Goal: Entertainment & Leisure: Consume media (video, audio)

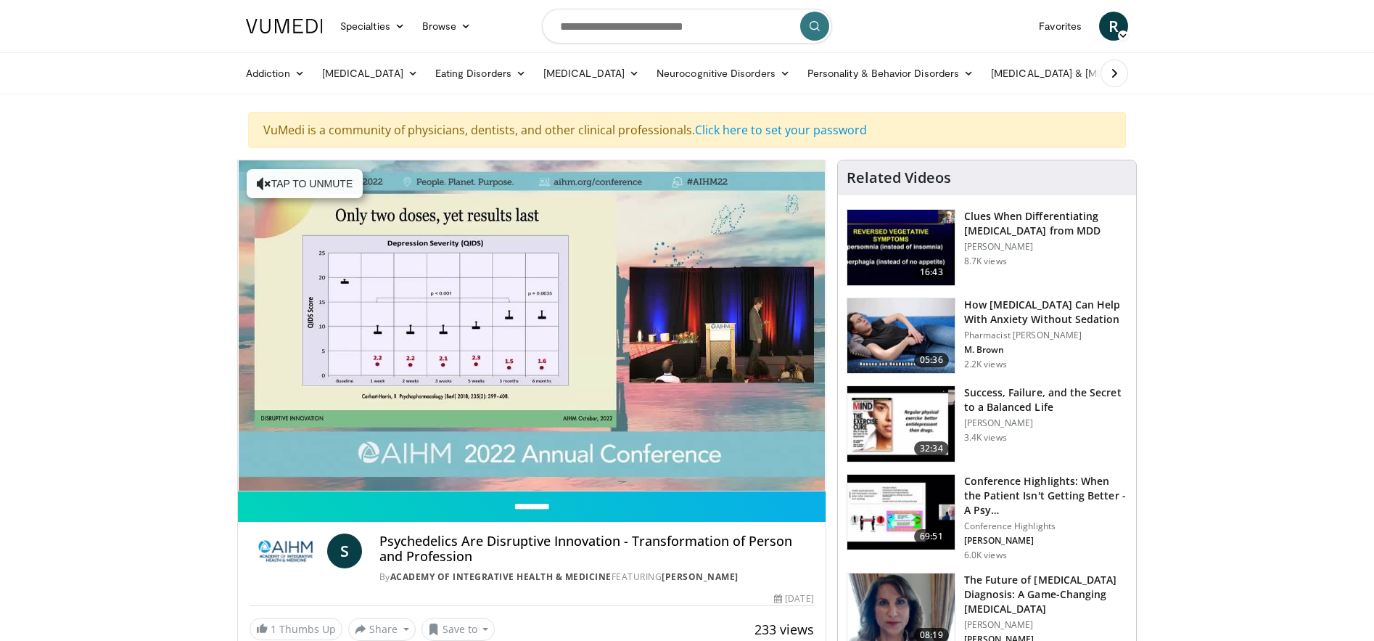
scroll to position [3, 0]
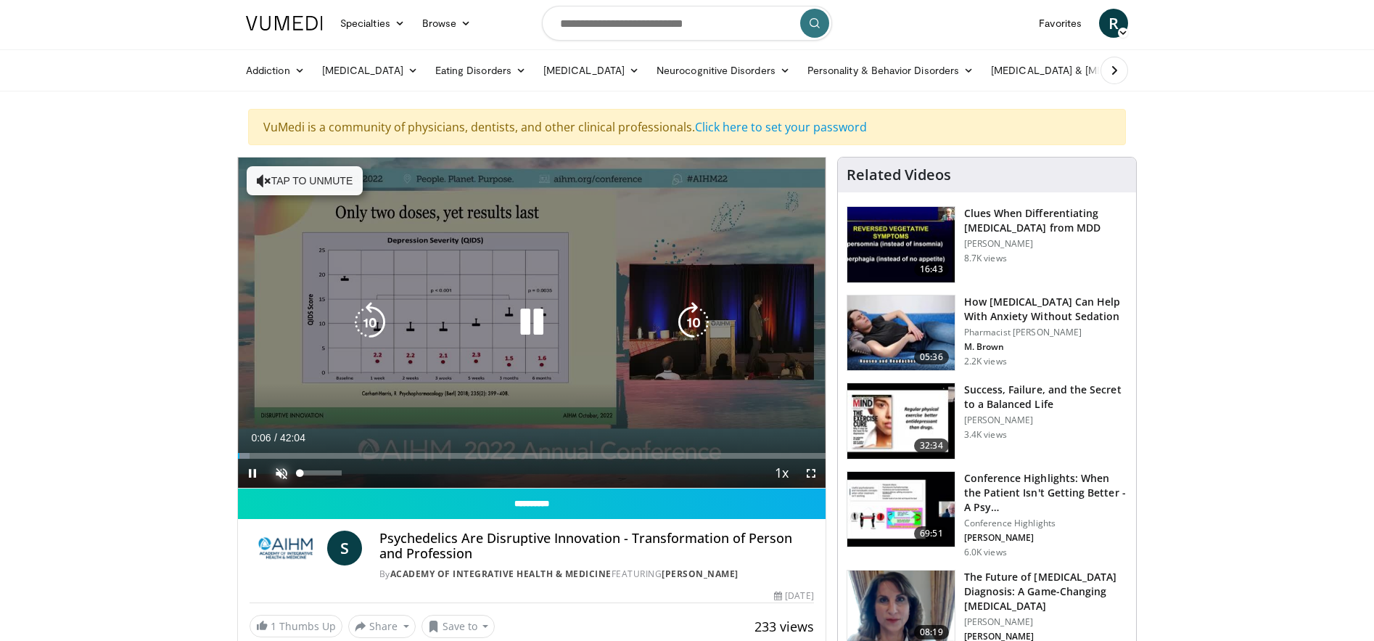
click at [287, 471] on span "Video Player" at bounding box center [281, 473] width 29 height 29
click at [691, 324] on icon "Video Player" at bounding box center [693, 322] width 41 height 41
click at [689, 321] on icon "Video Player" at bounding box center [693, 322] width 41 height 41
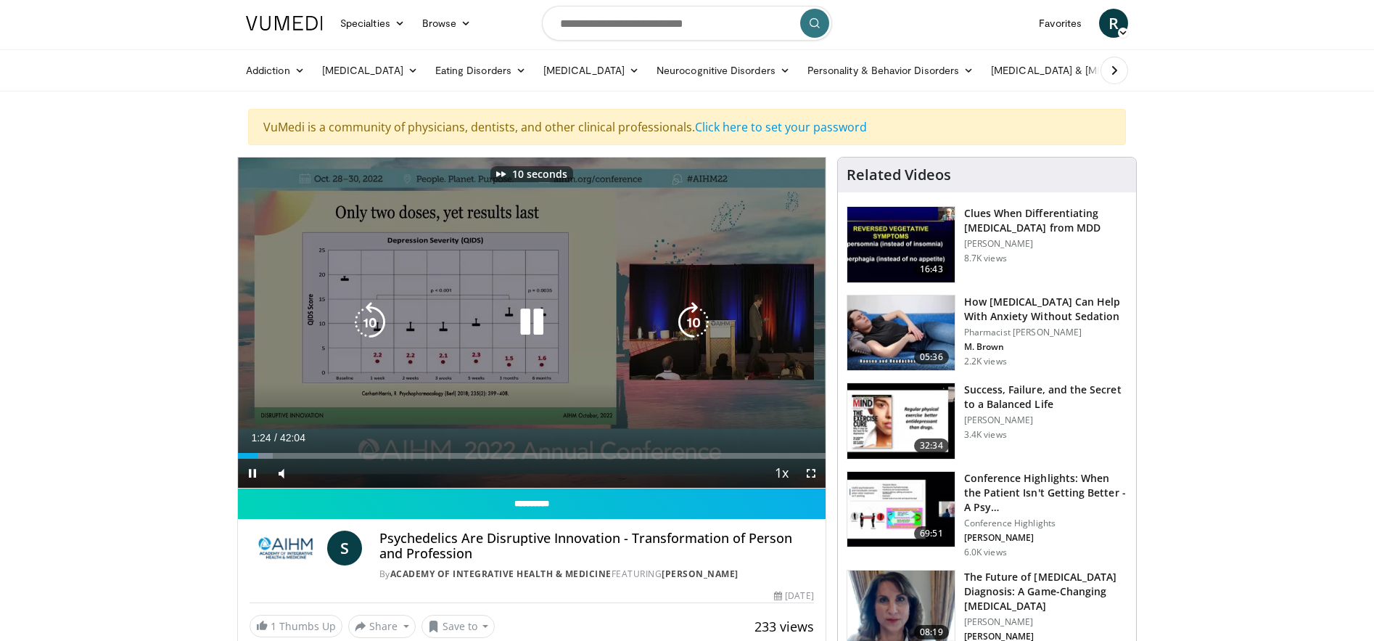
click at [689, 321] on icon "Video Player" at bounding box center [693, 322] width 41 height 41
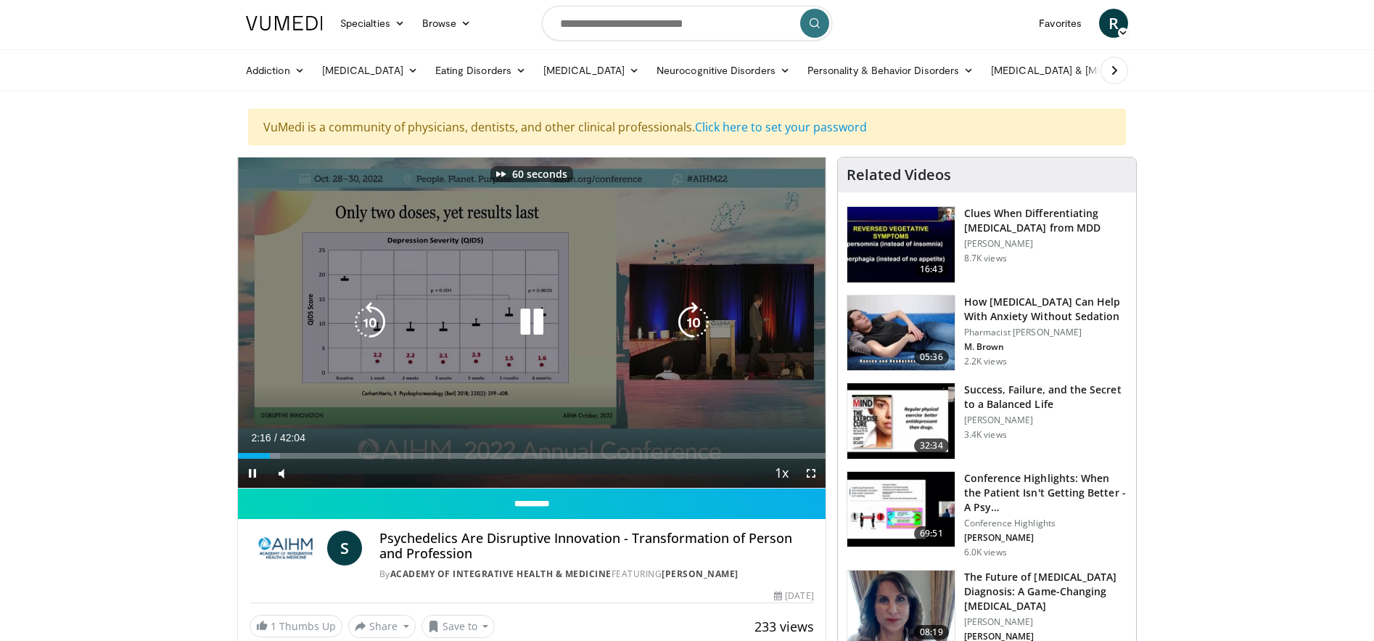
click at [689, 321] on icon "Video Player" at bounding box center [693, 322] width 41 height 41
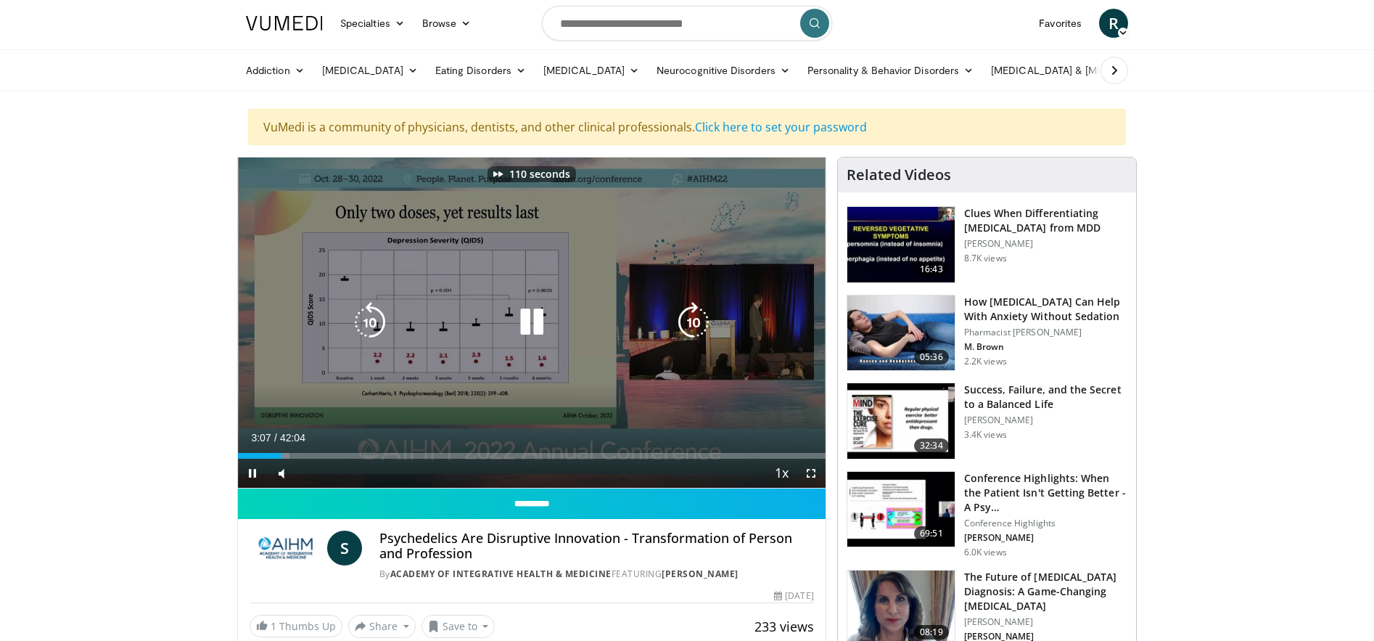
click at [689, 321] on icon "Video Player" at bounding box center [693, 322] width 41 height 41
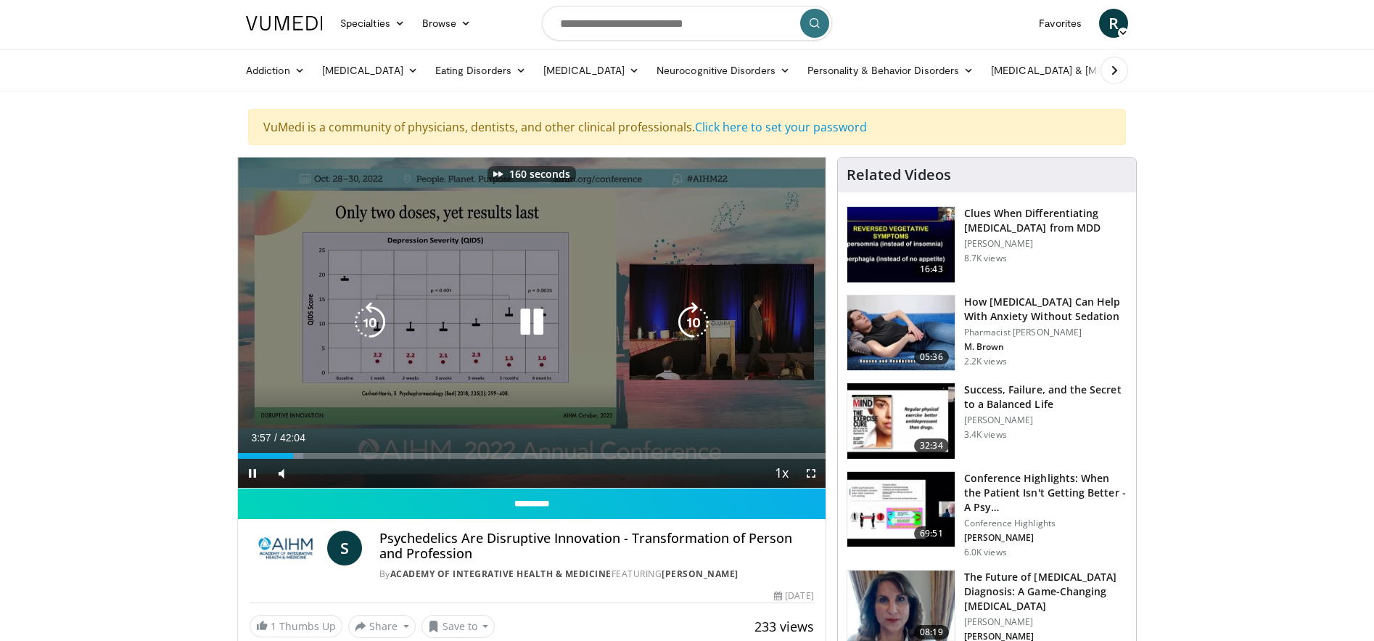
click at [689, 321] on icon "Video Player" at bounding box center [693, 322] width 41 height 41
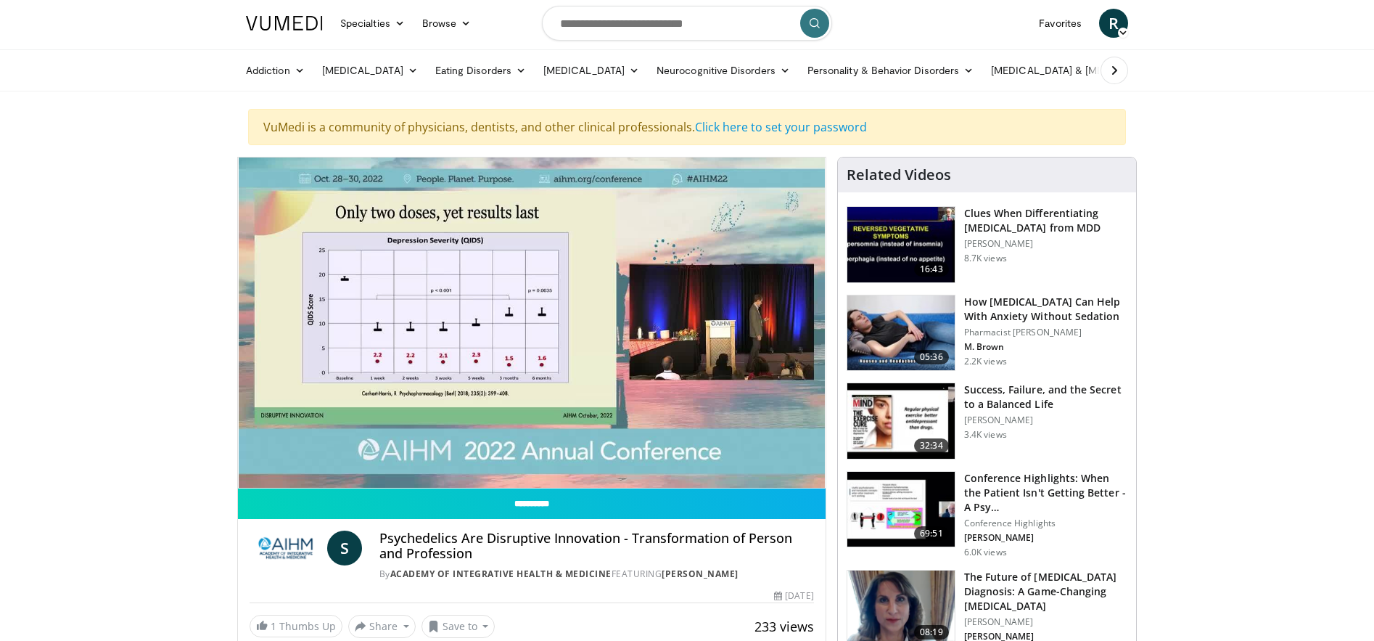
click at [689, 321] on div "190 seconds Tap to unmute" at bounding box center [532, 322] width 588 height 330
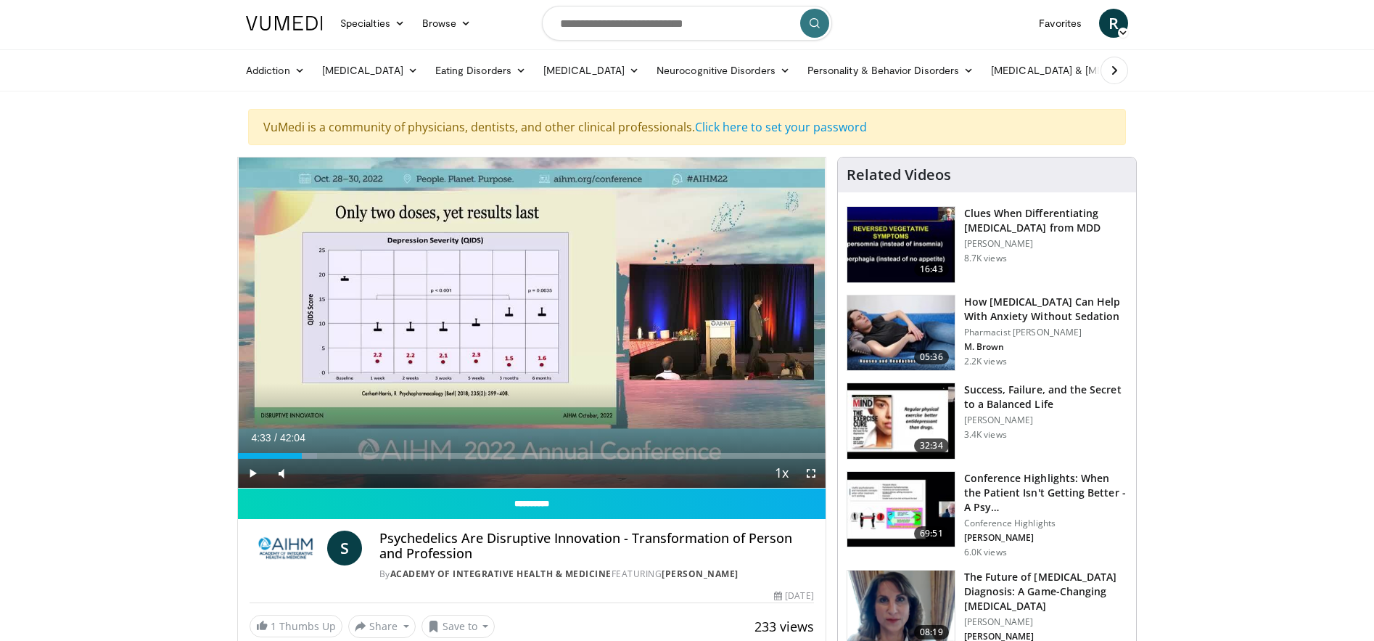
click at [689, 321] on div "190 seconds Tap to unmute" at bounding box center [532, 322] width 588 height 330
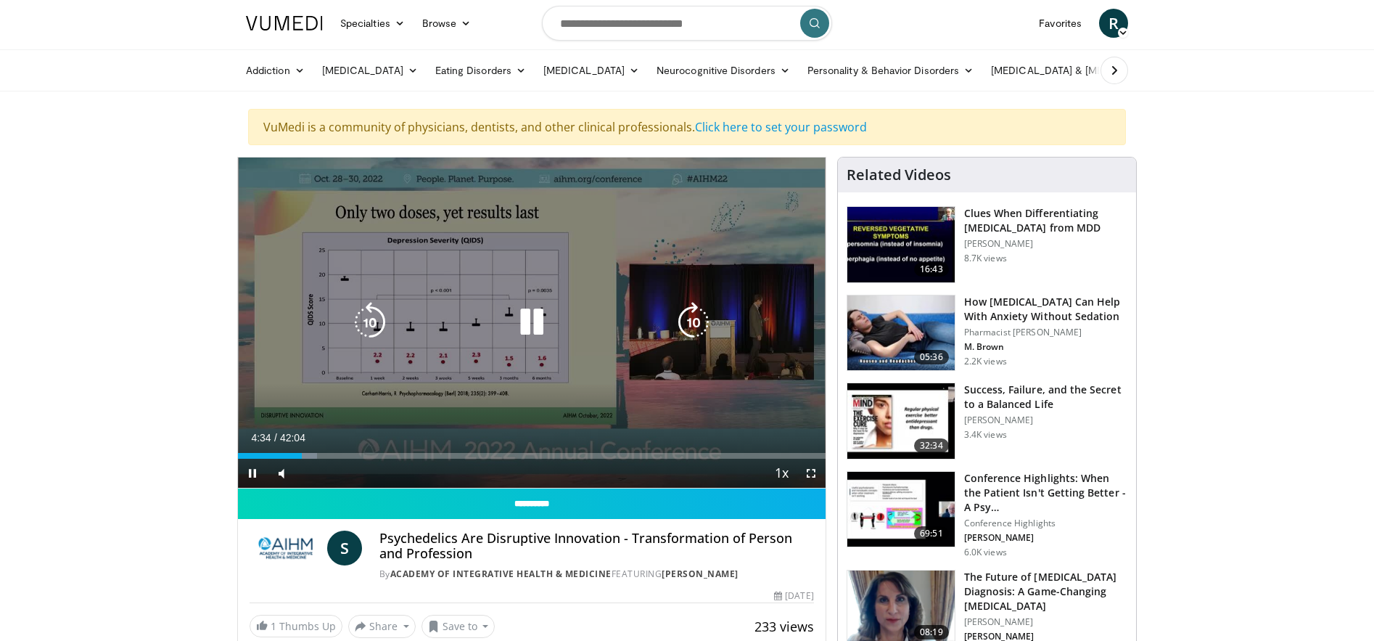
click at [693, 323] on icon "Video Player" at bounding box center [693, 322] width 41 height 41
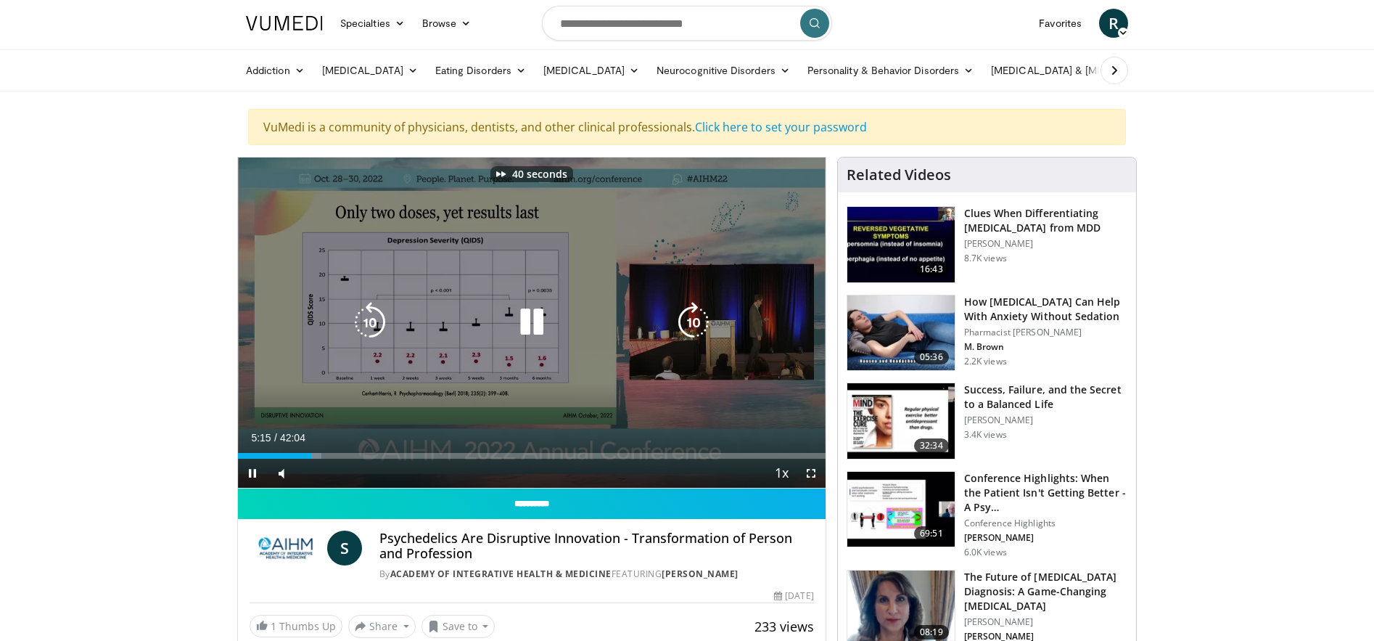
click at [693, 323] on icon "Video Player" at bounding box center [693, 322] width 41 height 41
click at [688, 321] on icon "Video Player" at bounding box center [693, 322] width 41 height 41
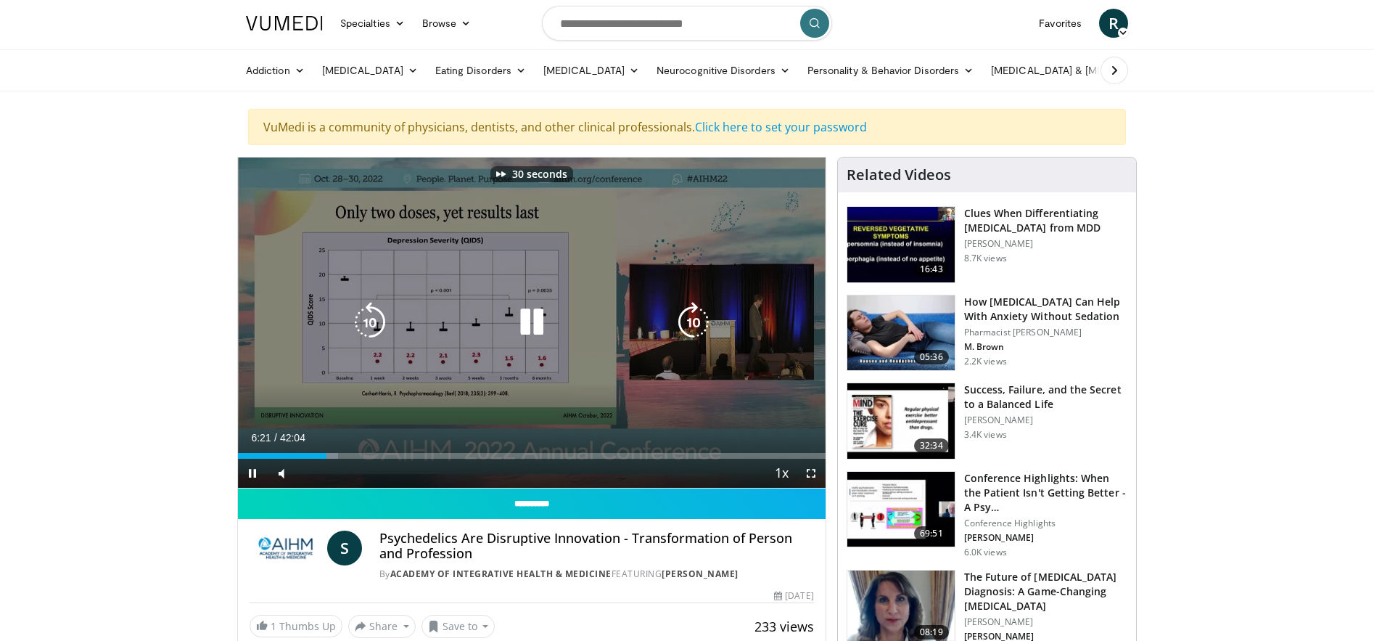
click at [688, 321] on icon "Video Player" at bounding box center [693, 322] width 41 height 41
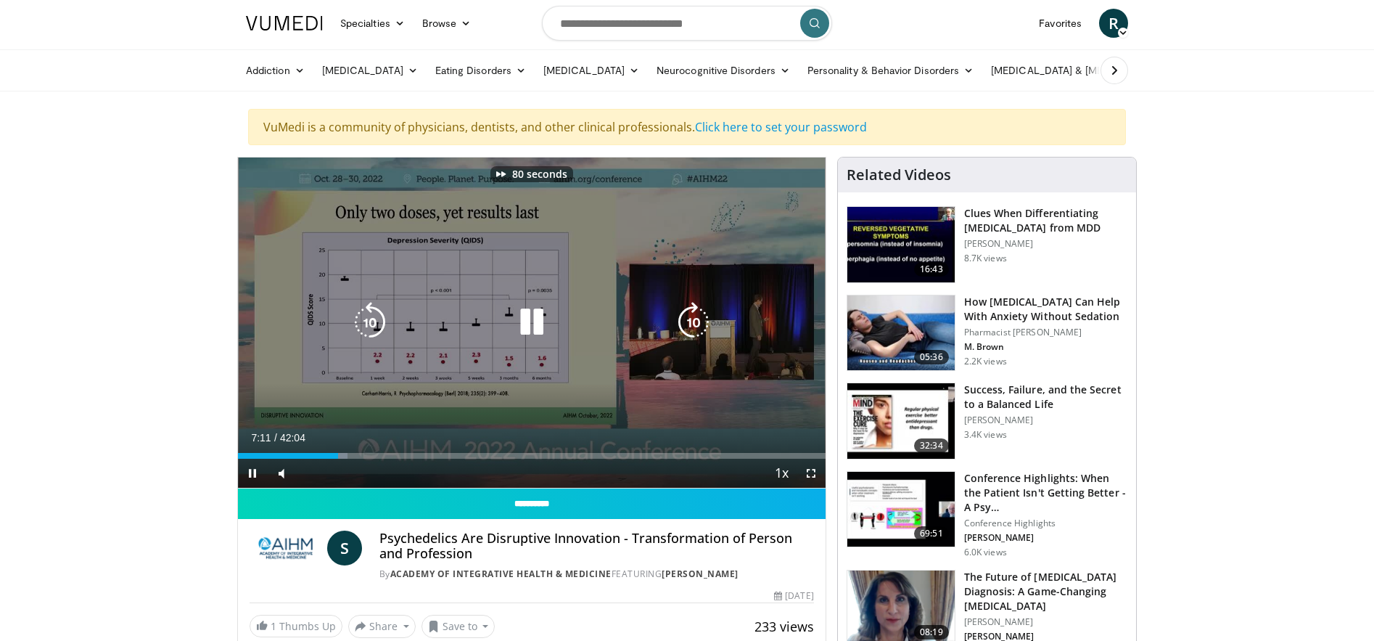
click at [688, 321] on icon "Video Player" at bounding box center [693, 322] width 41 height 41
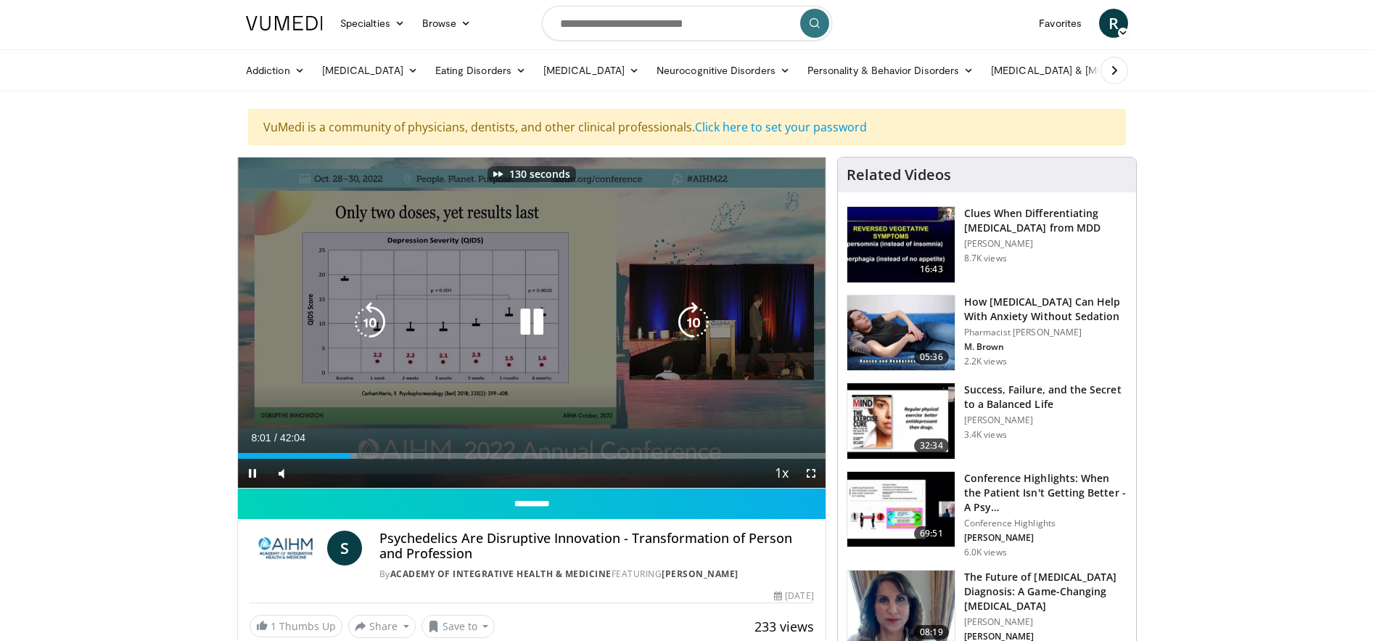
click at [688, 321] on icon "Video Player" at bounding box center [693, 322] width 41 height 41
click at [376, 326] on icon "Video Player" at bounding box center [370, 322] width 41 height 41
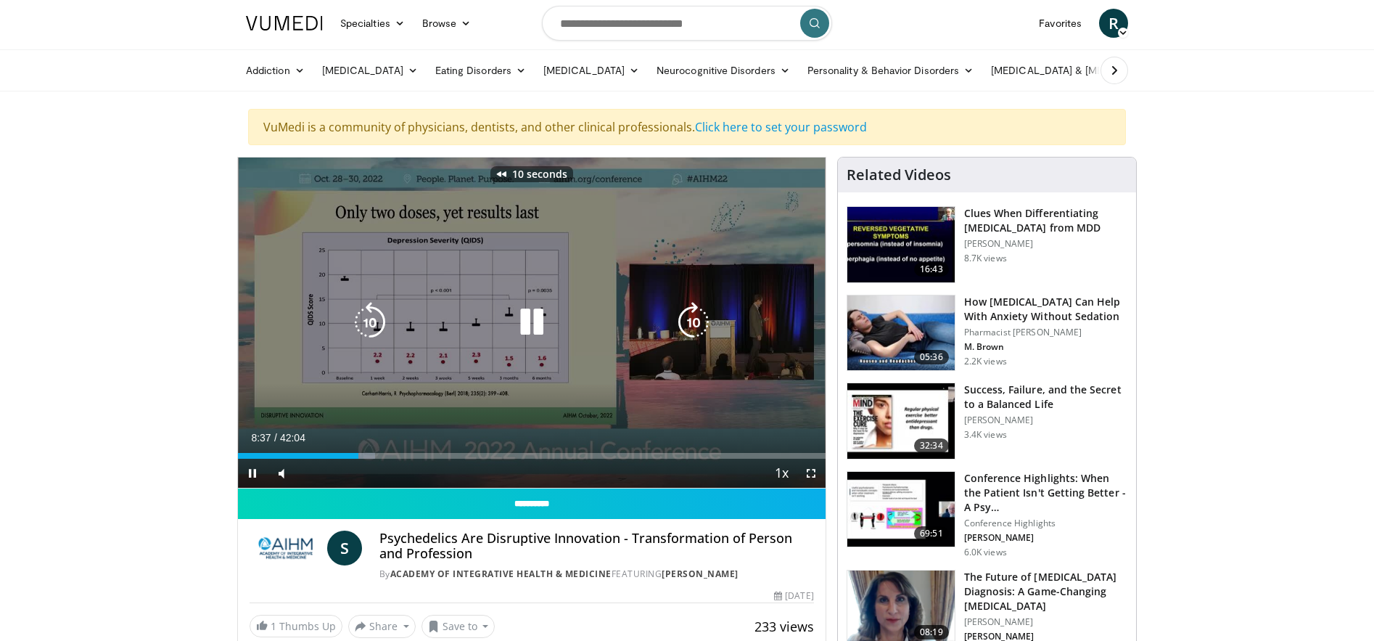
click at [367, 322] on icon "Video Player" at bounding box center [370, 322] width 41 height 41
click at [705, 326] on icon "Video Player" at bounding box center [693, 322] width 41 height 41
click at [703, 326] on icon "Video Player" at bounding box center [693, 322] width 41 height 41
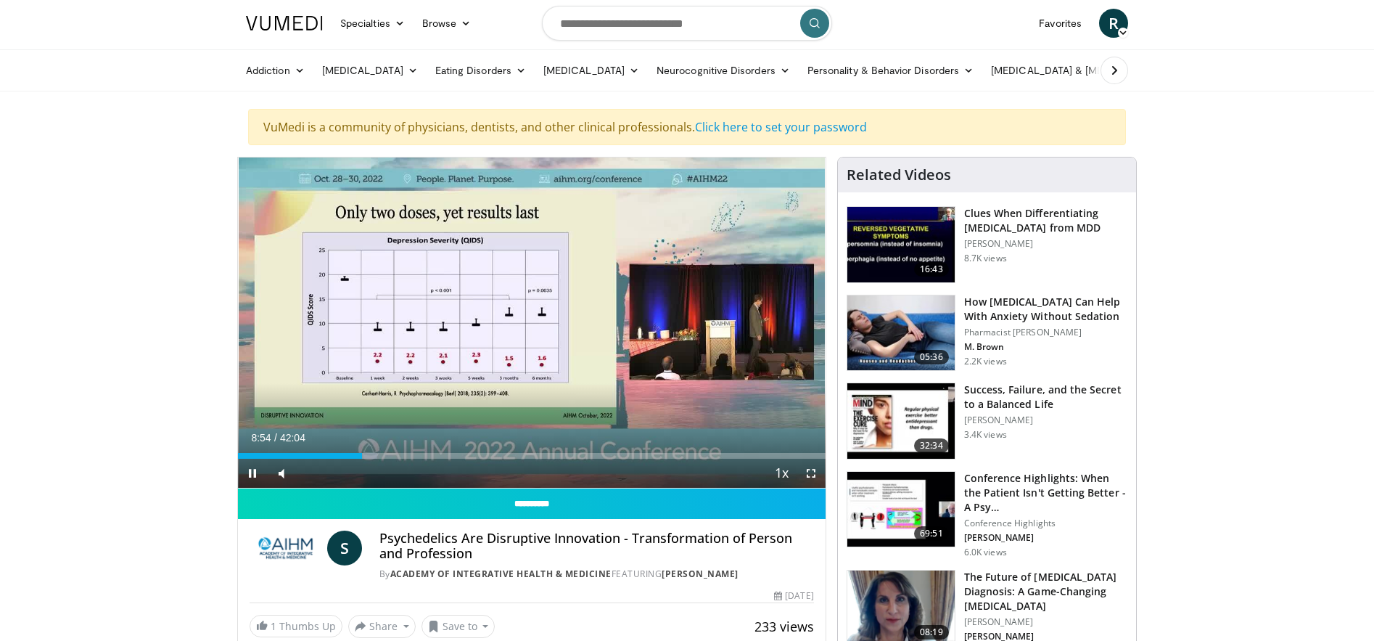
click at [703, 326] on div "20 seconds Tap to unmute" at bounding box center [532, 322] width 588 height 330
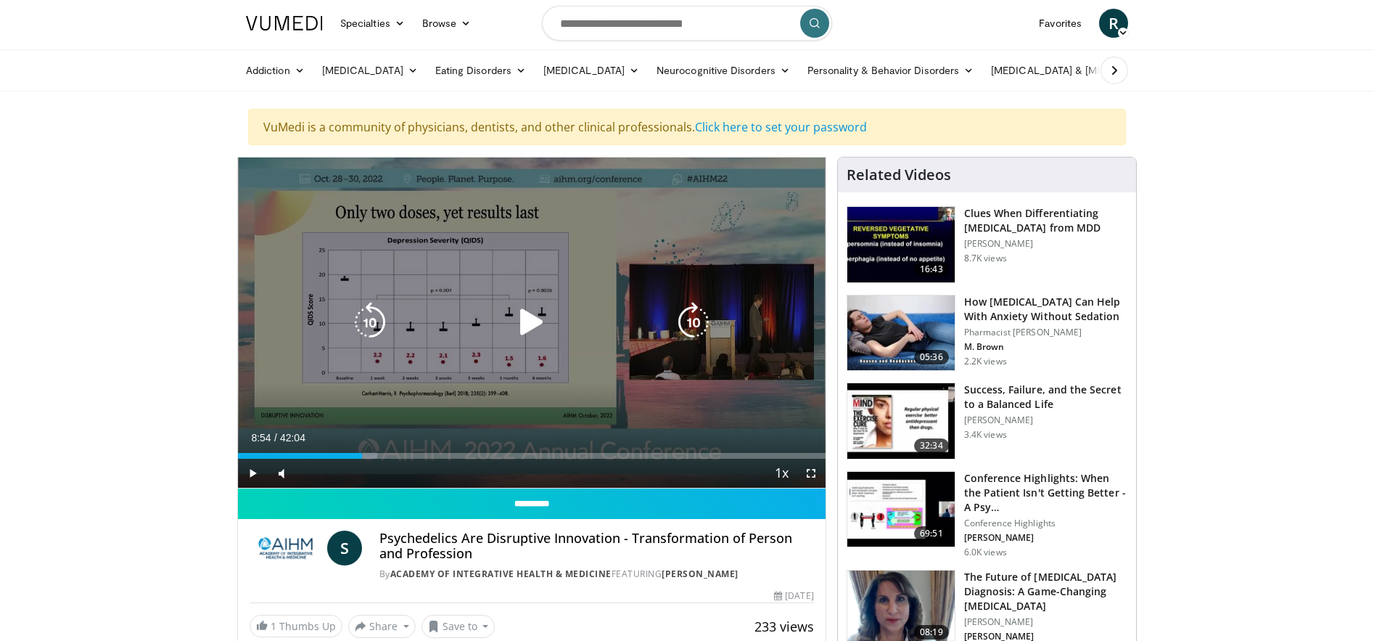
click at [702, 324] on icon "Video Player" at bounding box center [693, 322] width 41 height 41
click at [694, 308] on icon "Video Player" at bounding box center [693, 322] width 41 height 41
click at [691, 313] on icon "Video Player" at bounding box center [693, 322] width 41 height 41
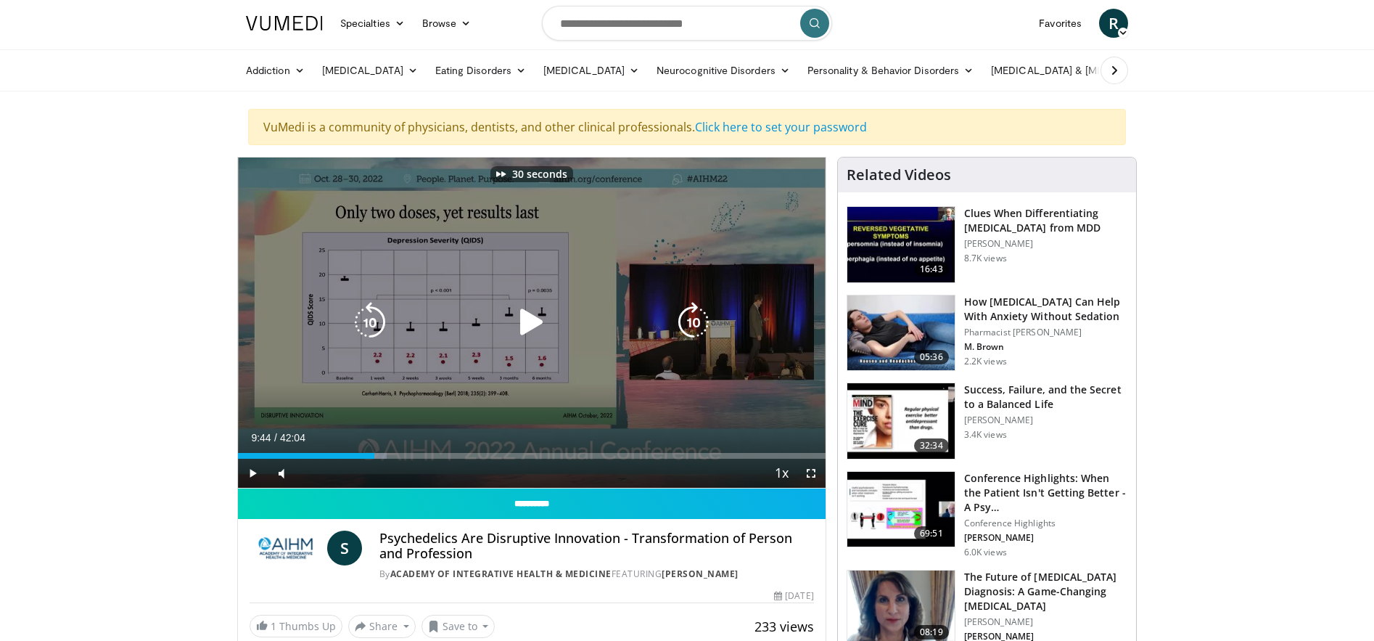
click at [691, 313] on icon "Video Player" at bounding box center [693, 322] width 41 height 41
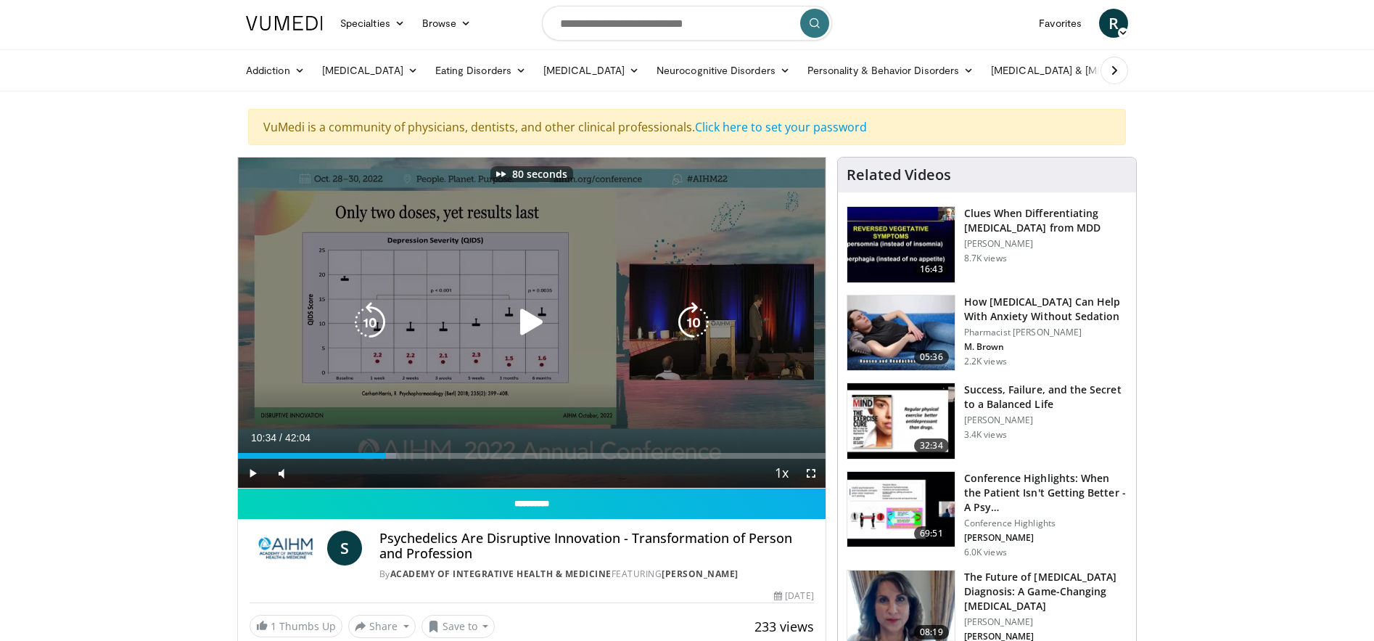
click at [691, 313] on icon "Video Player" at bounding box center [693, 322] width 41 height 41
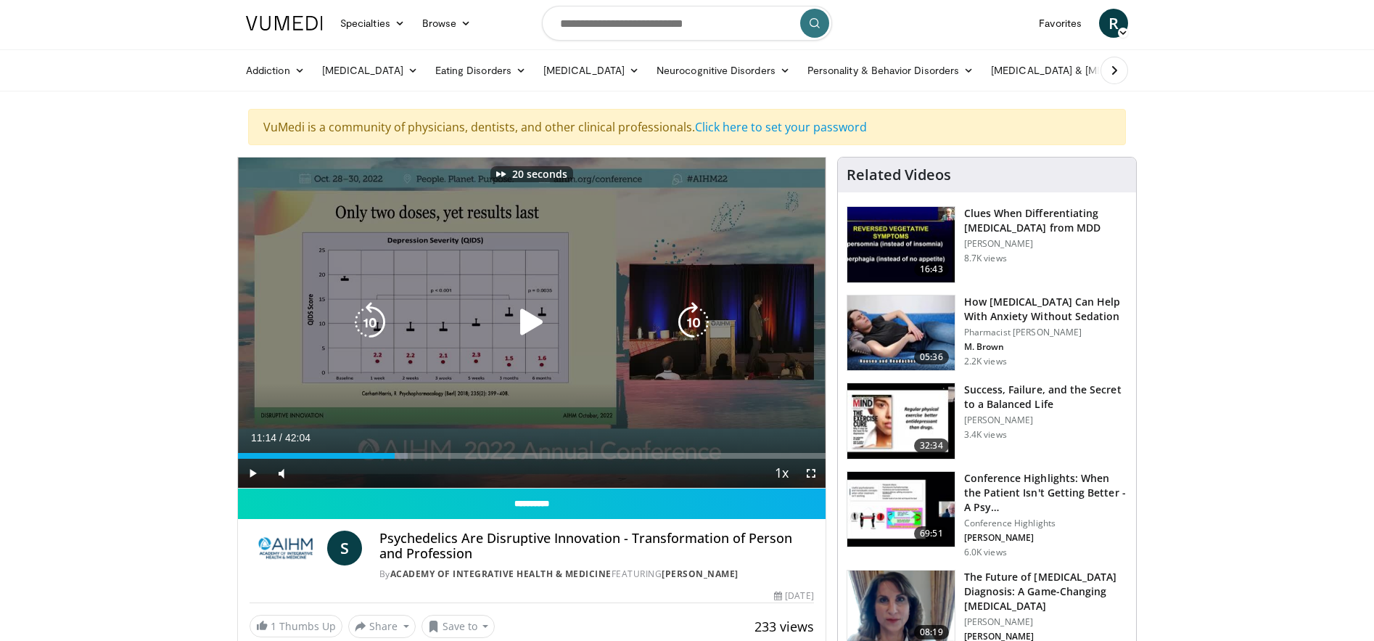
click at [691, 313] on icon "Video Player" at bounding box center [693, 322] width 41 height 41
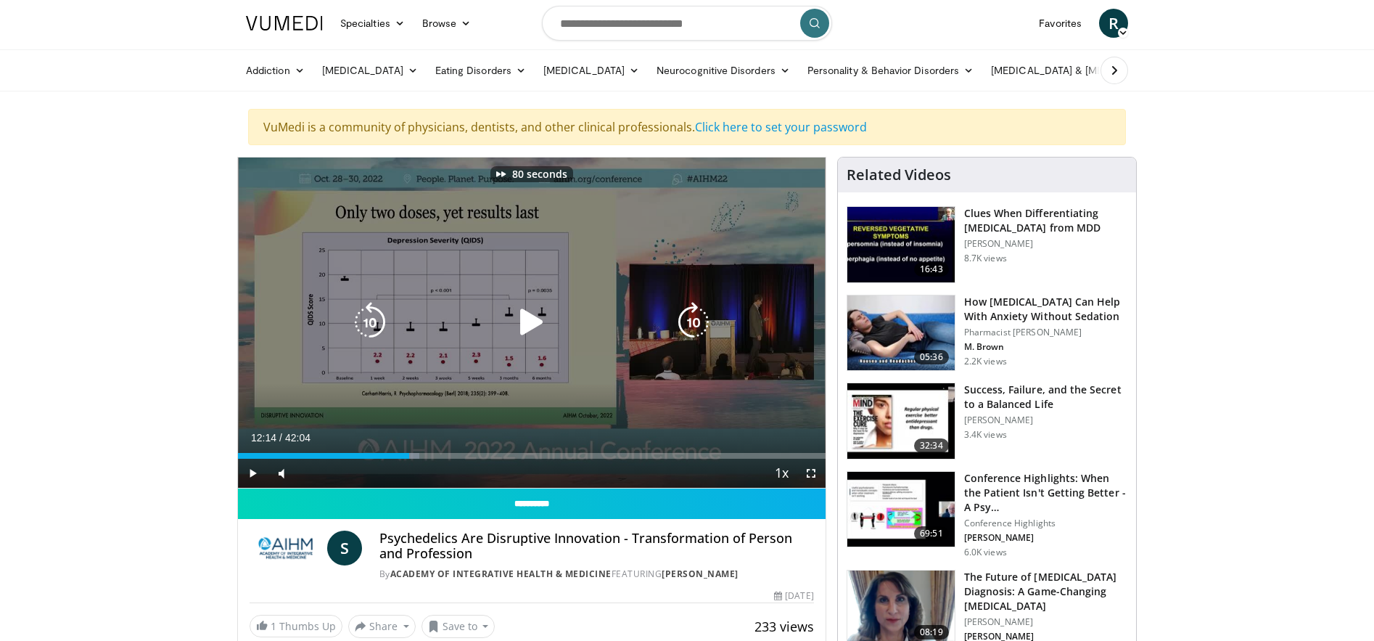
click at [691, 313] on icon "Video Player" at bounding box center [693, 322] width 41 height 41
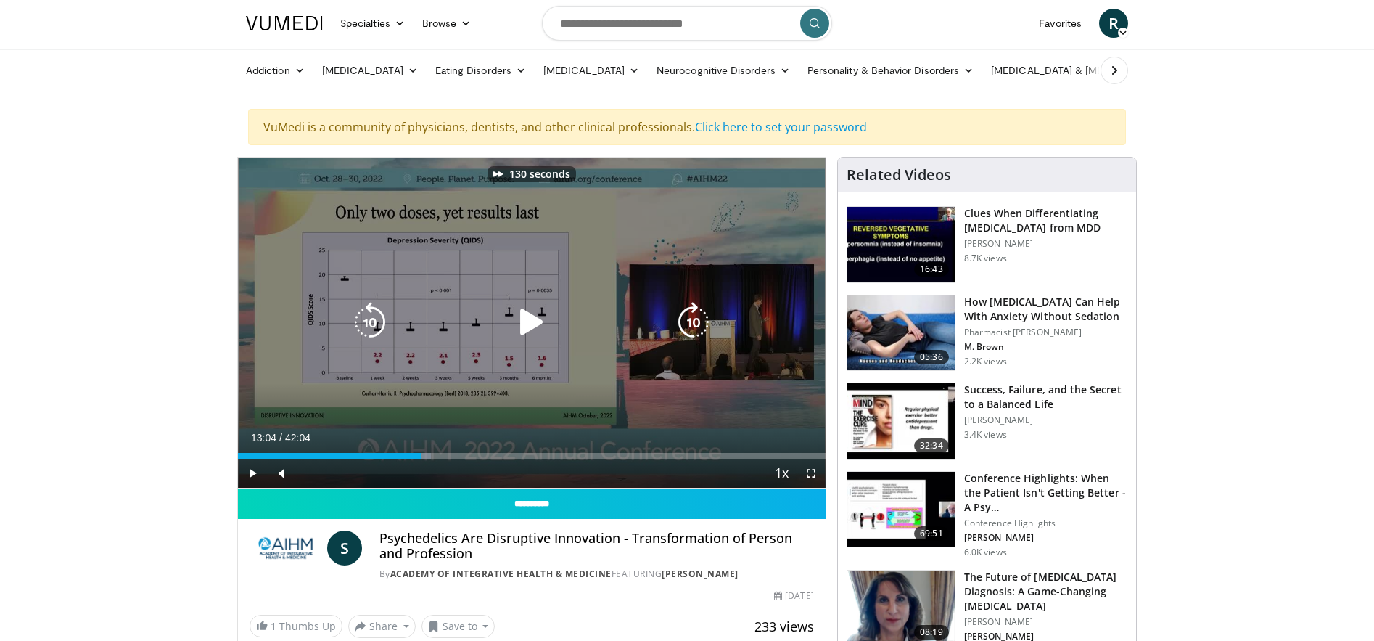
click at [691, 313] on icon "Video Player" at bounding box center [693, 322] width 41 height 41
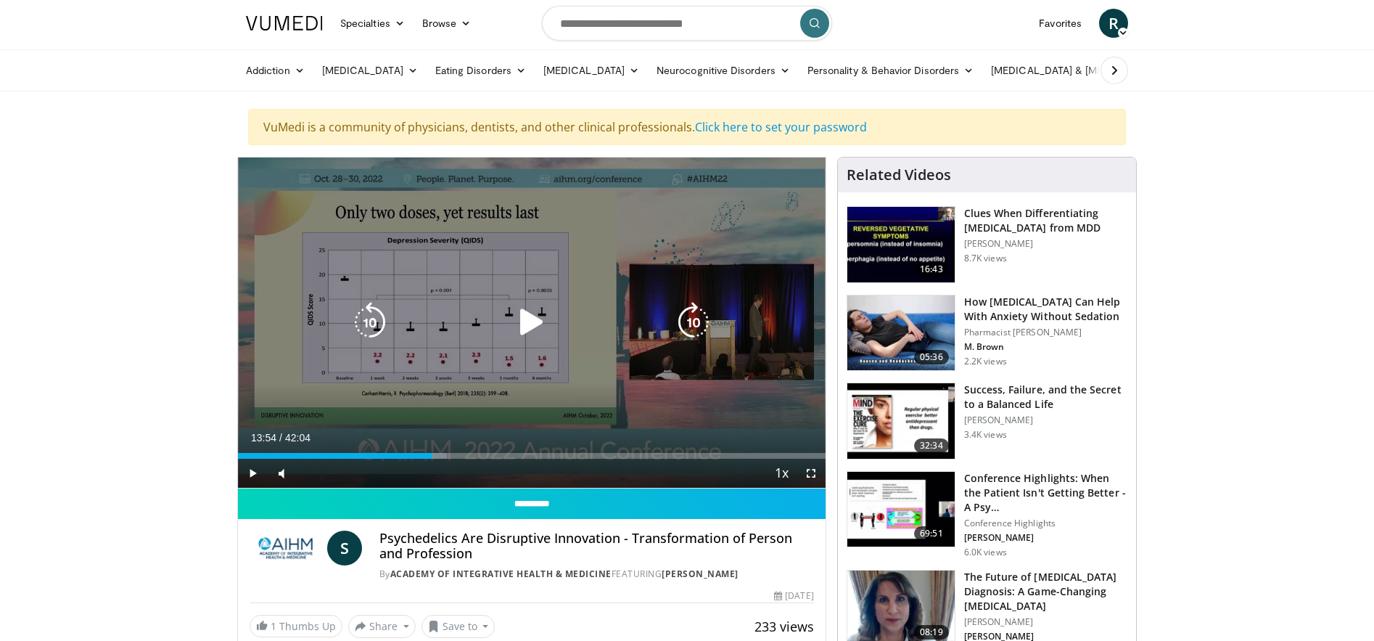
click at [530, 328] on icon "Video Player" at bounding box center [532, 322] width 41 height 41
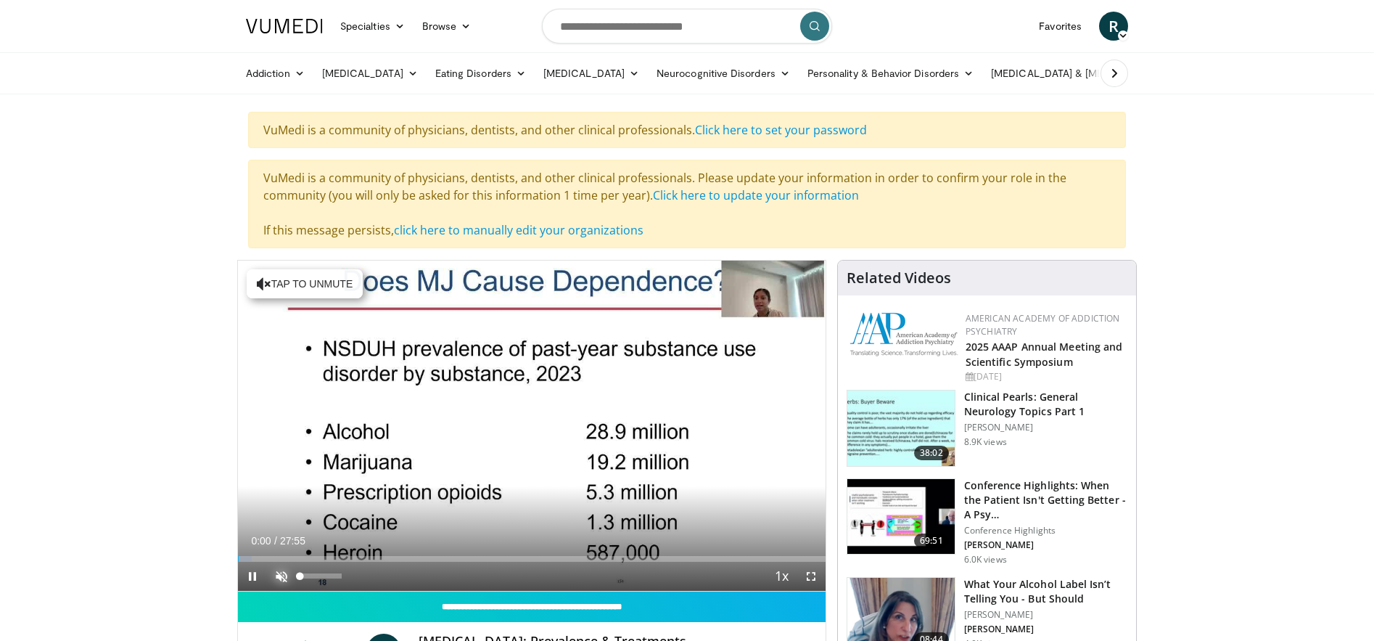
click at [279, 572] on span "Video Player" at bounding box center [281, 576] width 29 height 29
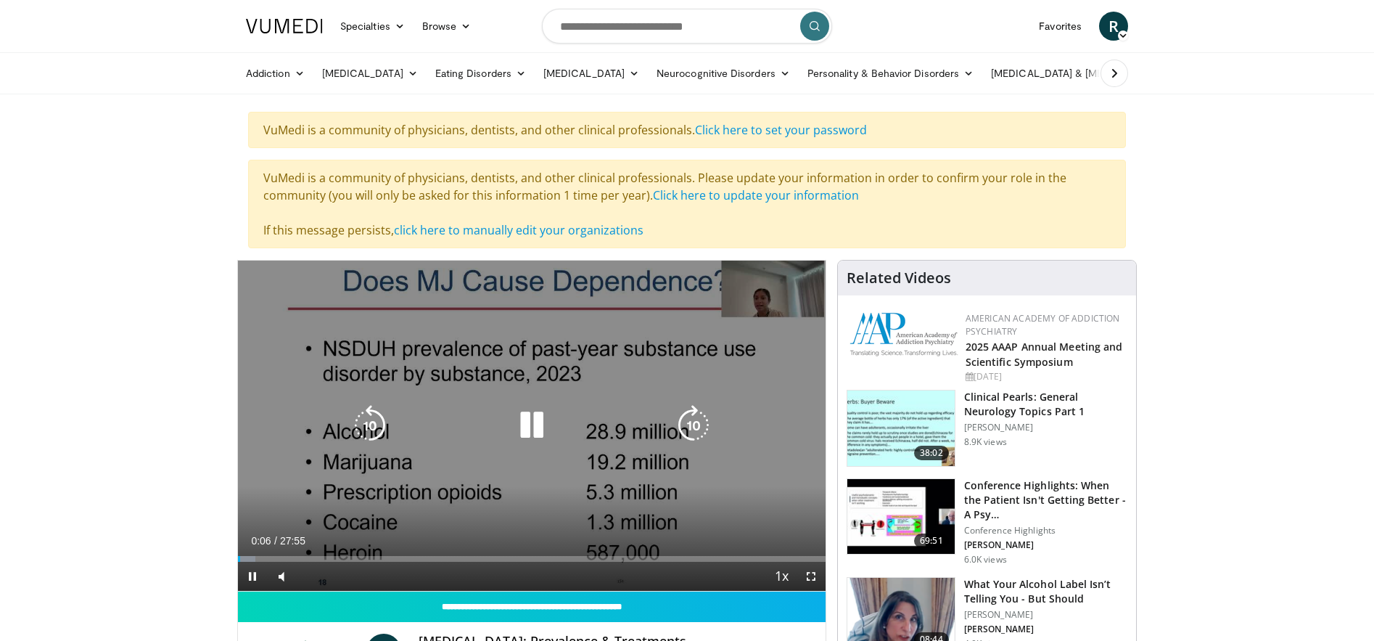
click at [681, 420] on icon "Video Player" at bounding box center [693, 425] width 41 height 41
click at [692, 423] on icon "Video Player" at bounding box center [693, 425] width 41 height 41
click at [692, 423] on div "10 seconds Tap to unmute" at bounding box center [532, 425] width 588 height 330
click at [691, 426] on icon "Video Player" at bounding box center [693, 425] width 41 height 41
click at [527, 424] on icon "Video Player" at bounding box center [532, 425] width 41 height 41
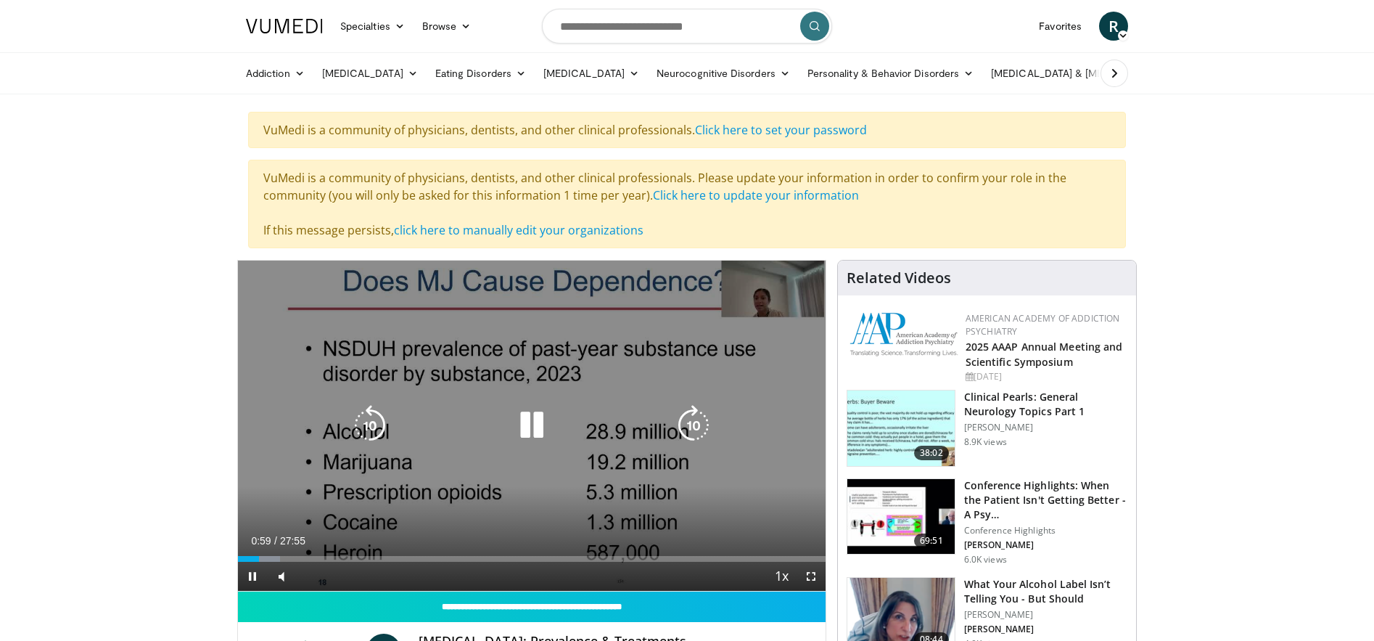
click at [692, 422] on icon "Video Player" at bounding box center [693, 425] width 41 height 41
click at [694, 425] on icon "Video Player" at bounding box center [693, 425] width 41 height 41
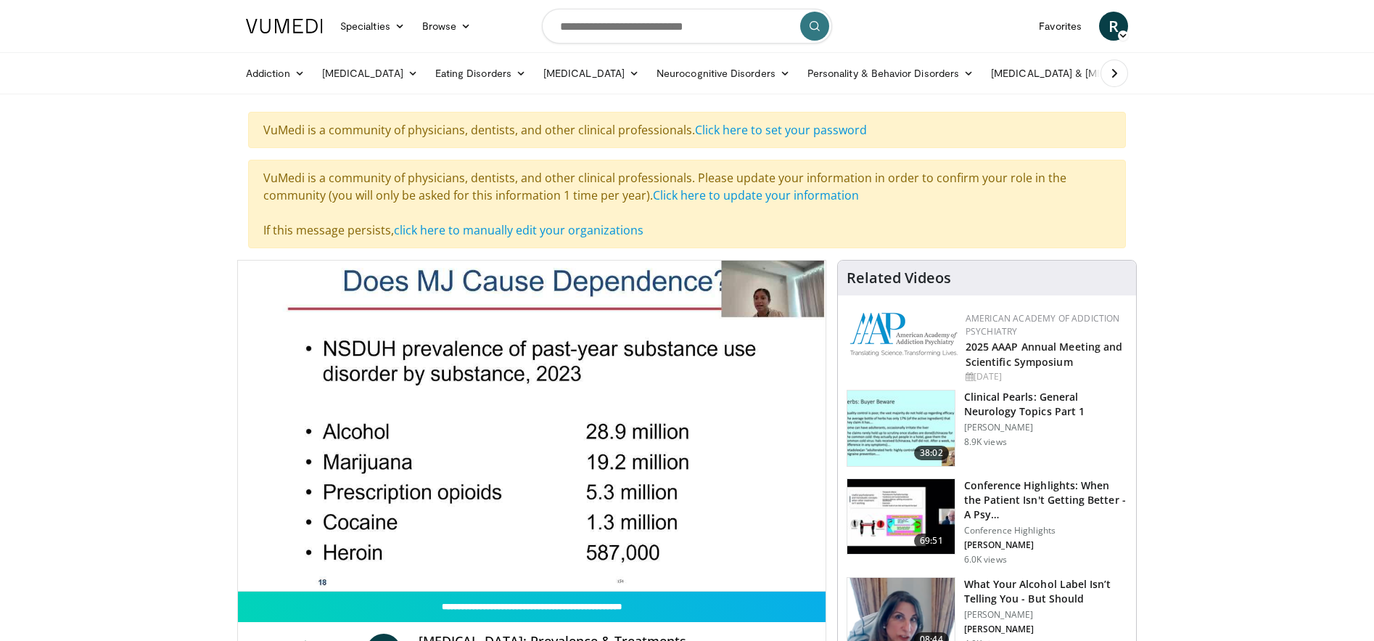
click at [694, 425] on div "10 seconds Tap to unmute" at bounding box center [532, 425] width 588 height 330
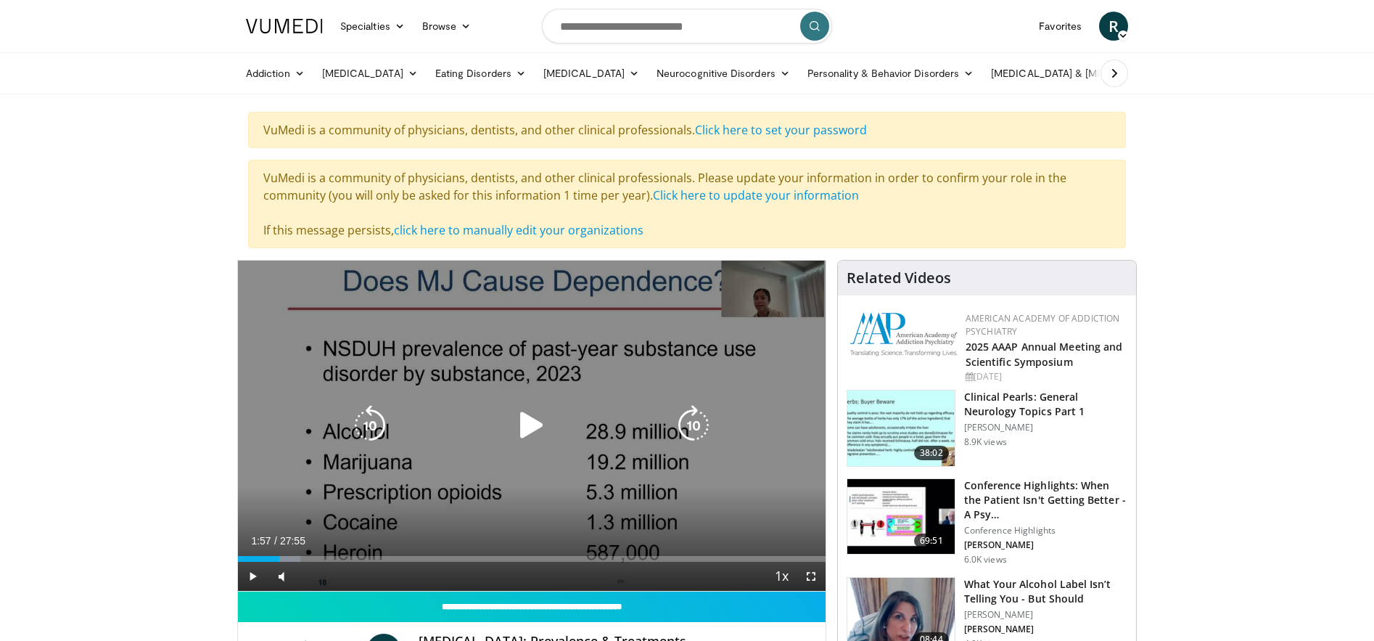
click at [530, 422] on icon "Video Player" at bounding box center [532, 425] width 41 height 41
click at [365, 424] on icon "Video Player" at bounding box center [370, 425] width 41 height 41
click at [700, 431] on icon "Video Player" at bounding box center [693, 425] width 41 height 41
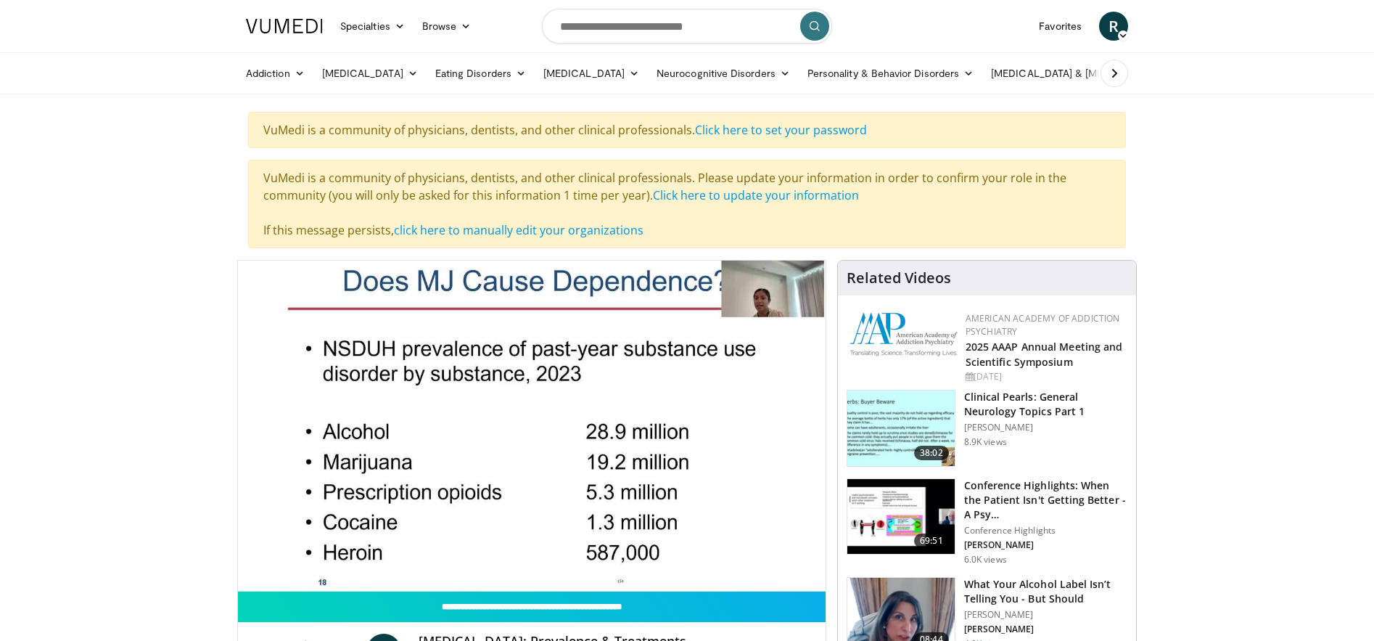
click at [700, 431] on div "10 seconds Tap to unmute" at bounding box center [532, 425] width 588 height 330
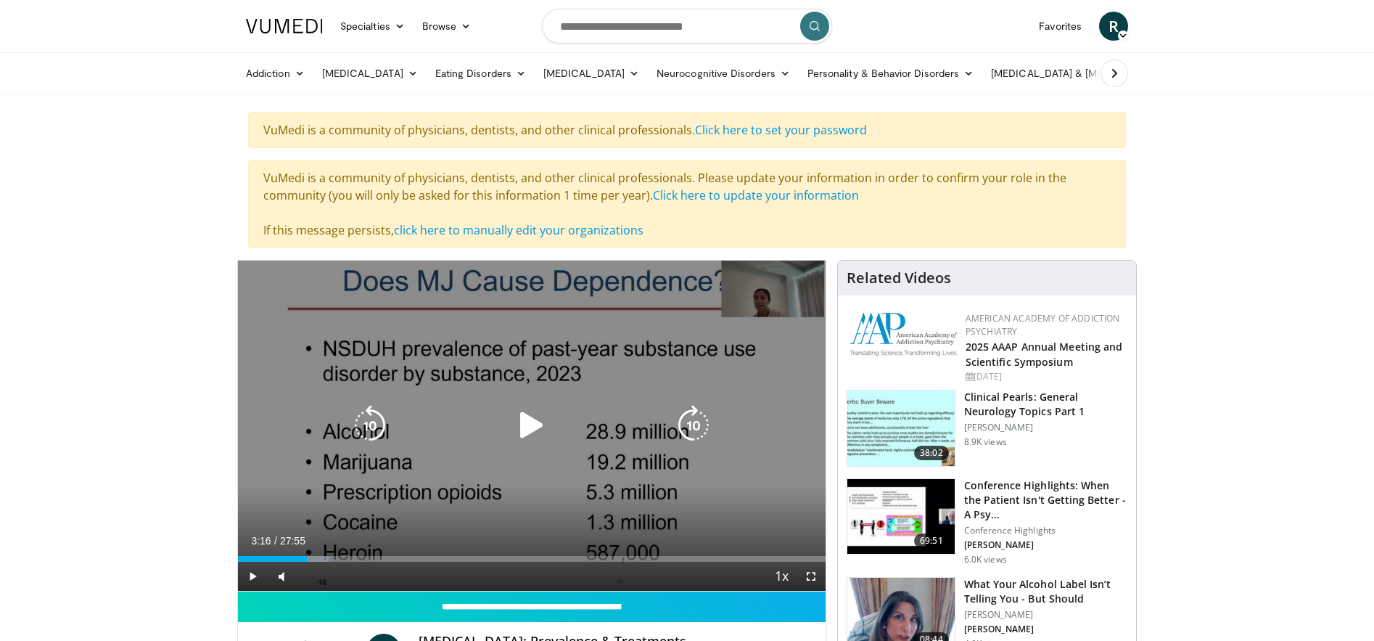
click at [512, 419] on icon "Video Player" at bounding box center [532, 425] width 41 height 41
click at [692, 427] on icon "Video Player" at bounding box center [693, 425] width 41 height 41
click at [690, 432] on icon "Video Player" at bounding box center [693, 425] width 41 height 41
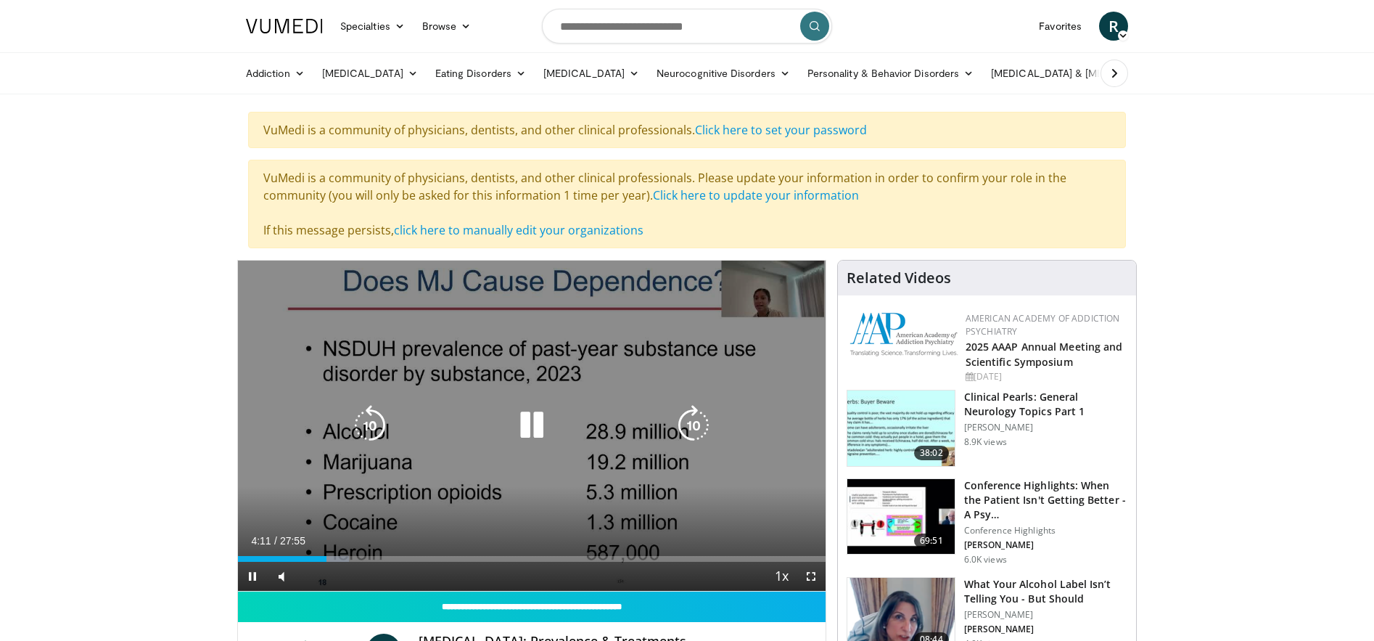
click at [359, 418] on icon "Video Player" at bounding box center [370, 425] width 41 height 41
click at [359, 419] on icon "Video Player" at bounding box center [370, 425] width 41 height 41
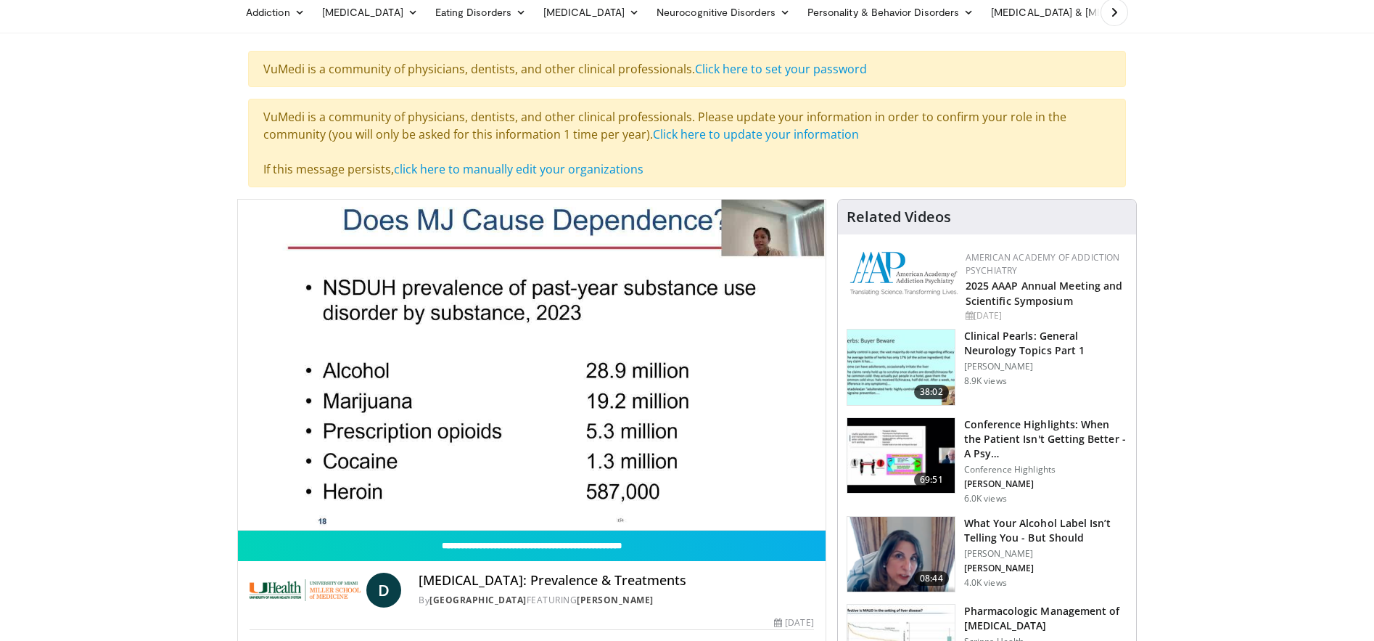
scroll to position [64, 0]
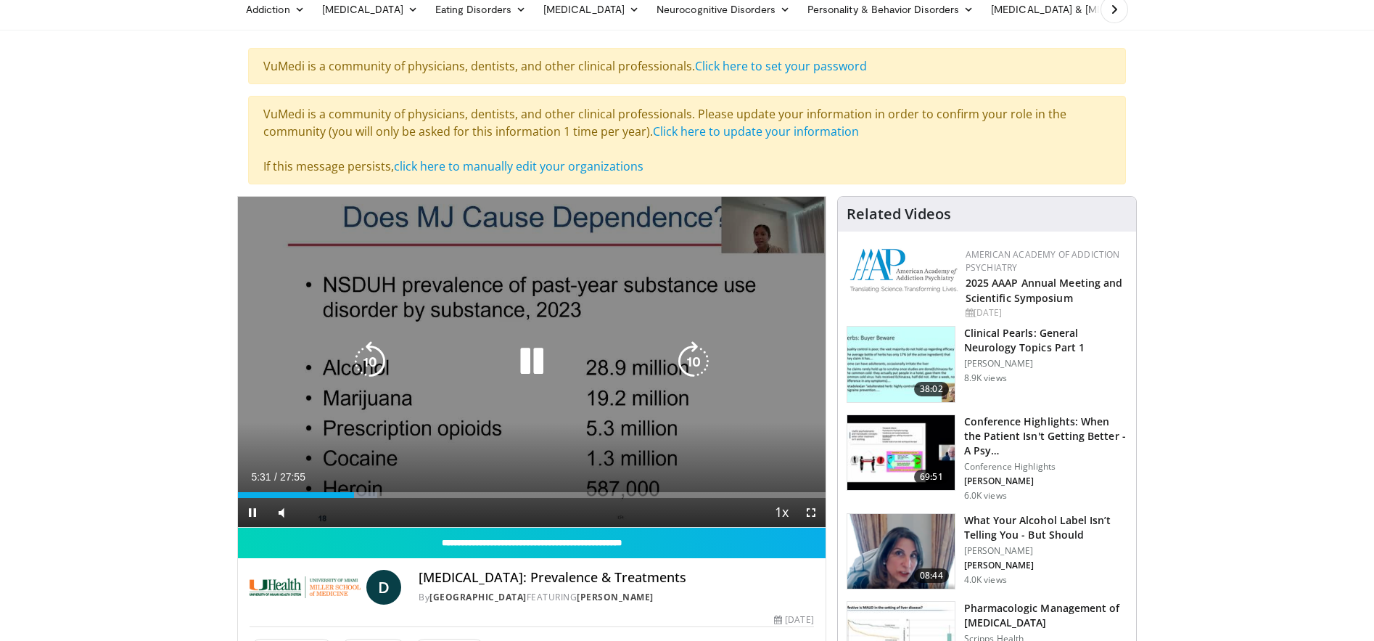
click at [698, 377] on icon "Video Player" at bounding box center [693, 361] width 41 height 41
click at [664, 357] on div "Video Player" at bounding box center [532, 361] width 353 height 29
click at [695, 363] on icon "Video Player" at bounding box center [693, 361] width 41 height 41
click at [540, 359] on icon "Video Player" at bounding box center [532, 361] width 41 height 41
click at [527, 372] on icon "Video Player" at bounding box center [532, 361] width 41 height 41
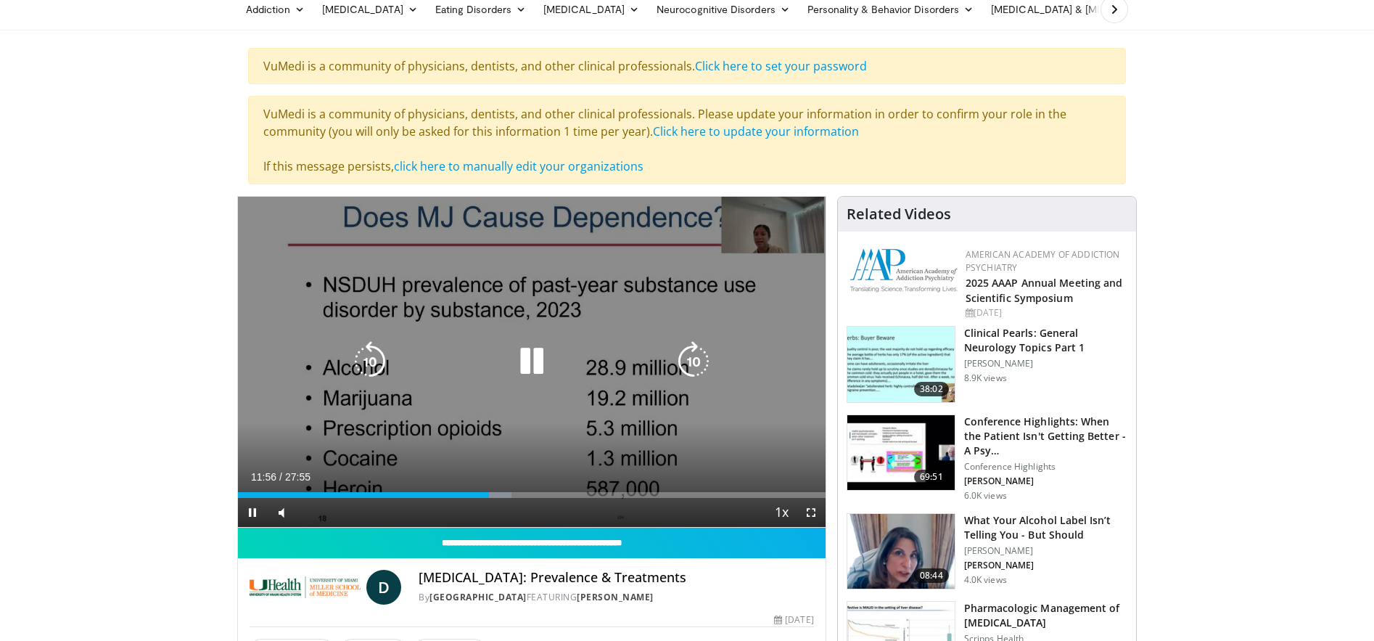
click at [699, 364] on icon "Video Player" at bounding box center [693, 361] width 41 height 41
click at [689, 362] on icon "Video Player" at bounding box center [693, 361] width 41 height 41
click at [538, 360] on icon "Video Player" at bounding box center [532, 361] width 41 height 41
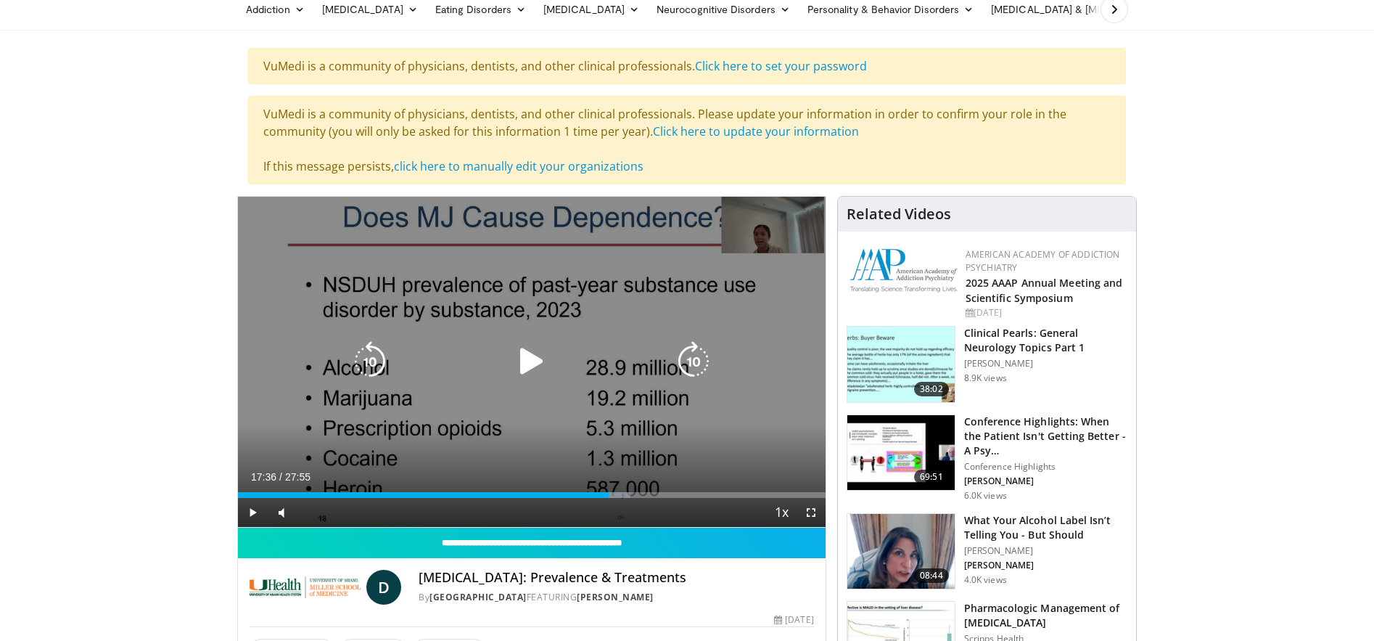
click at [538, 360] on icon "Video Player" at bounding box center [532, 361] width 41 height 41
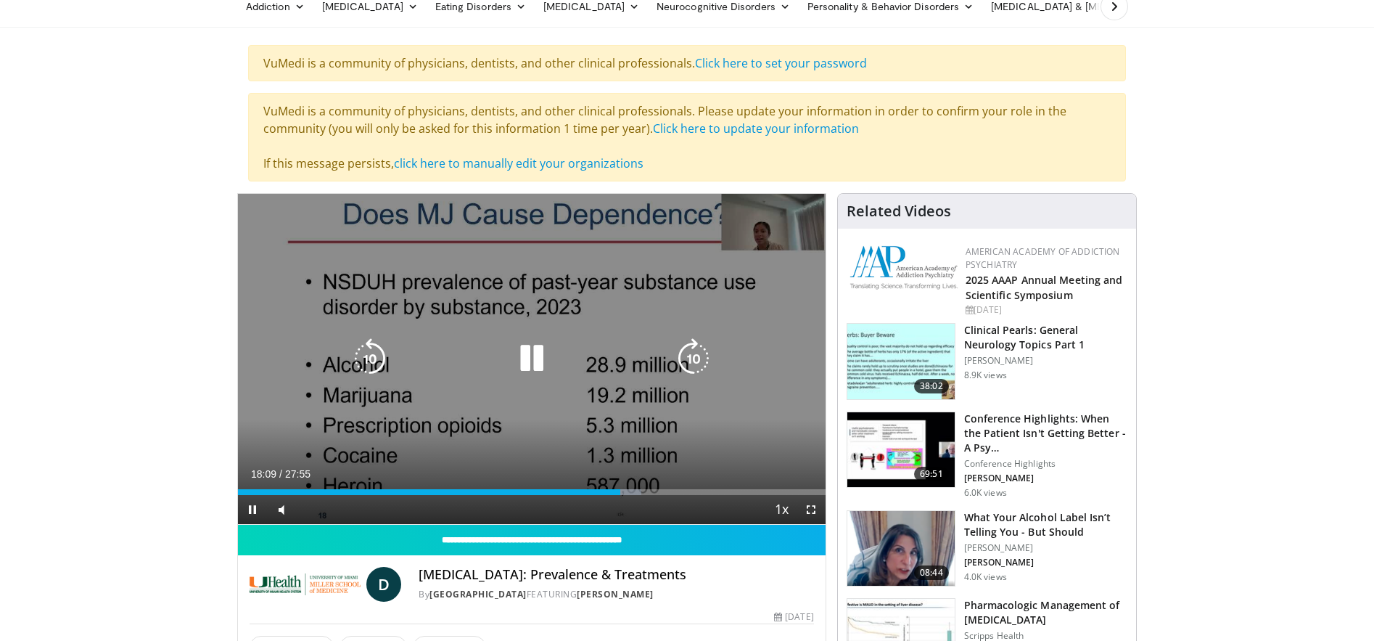
click at [692, 366] on icon "Video Player" at bounding box center [693, 358] width 41 height 41
click at [693, 358] on icon "Video Player" at bounding box center [693, 358] width 41 height 41
click at [691, 358] on icon "Video Player" at bounding box center [693, 358] width 41 height 41
click at [696, 364] on icon "Video Player" at bounding box center [693, 358] width 41 height 41
click at [694, 360] on icon "Video Player" at bounding box center [693, 358] width 41 height 41
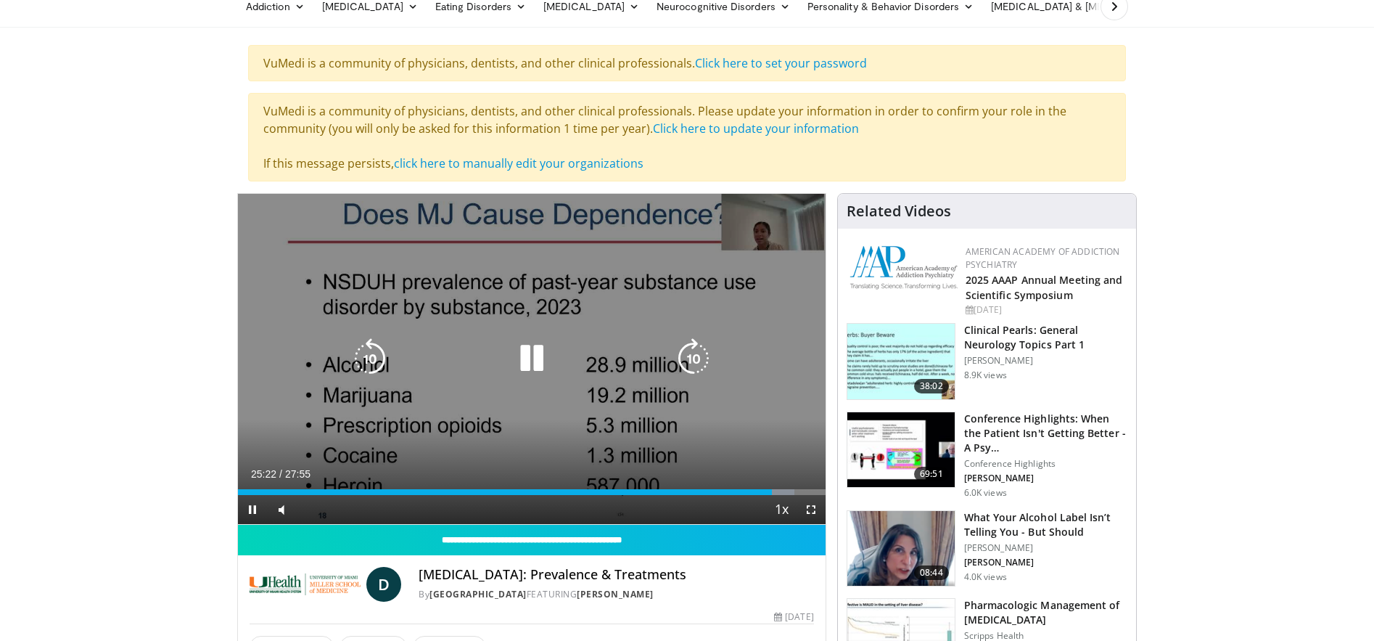
click at [530, 364] on icon "Video Player" at bounding box center [532, 358] width 41 height 41
click at [678, 356] on icon "Video Player" at bounding box center [693, 358] width 41 height 41
click at [681, 357] on icon "Video Player" at bounding box center [693, 358] width 41 height 41
